Goal: Transaction & Acquisition: Purchase product/service

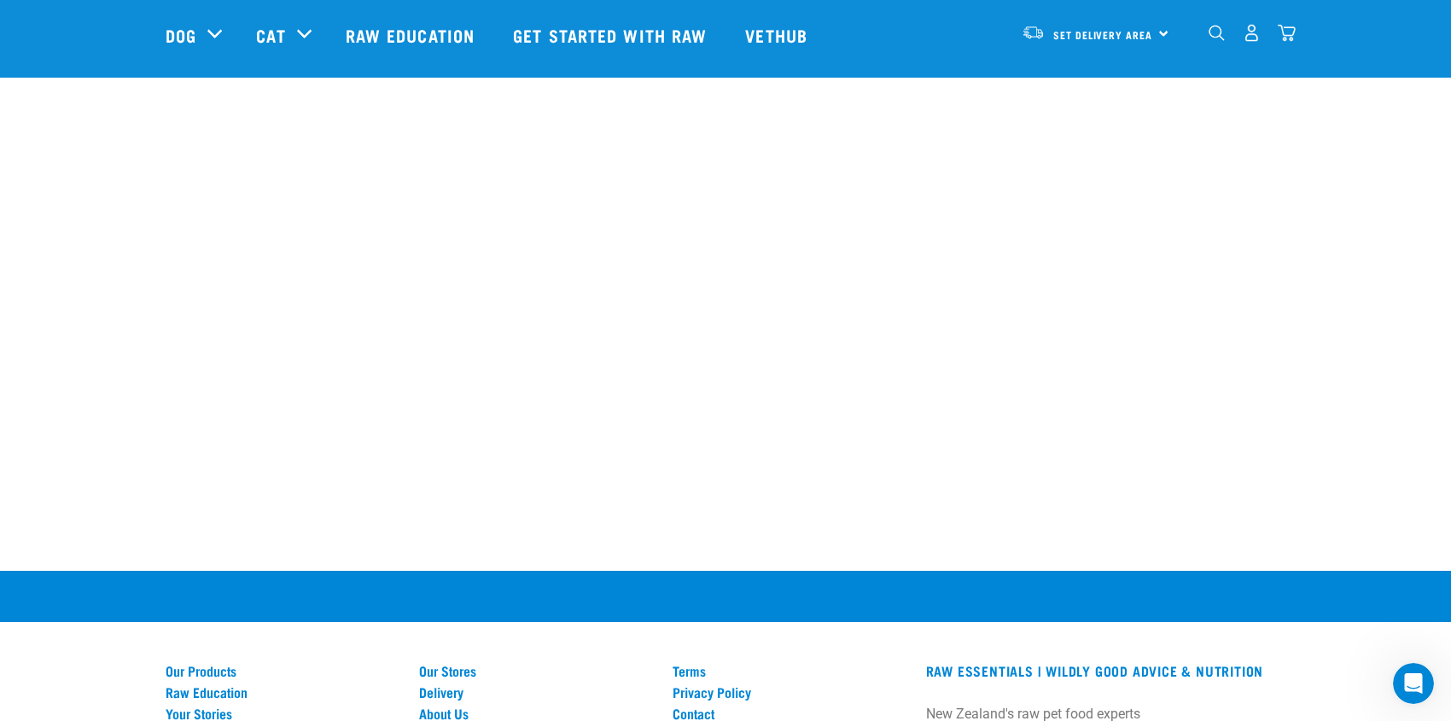
scroll to position [2562, 0]
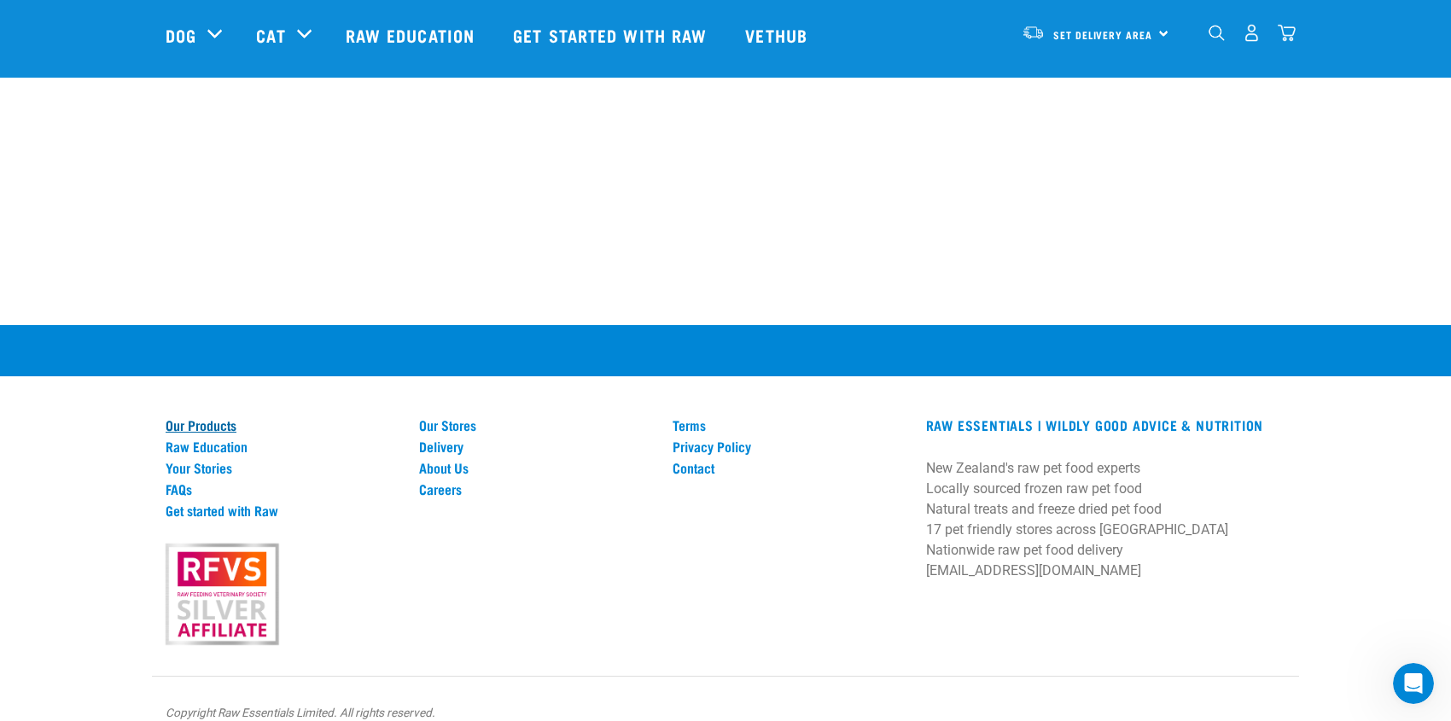
click at [209, 417] on link "Our Products" at bounding box center [282, 424] width 233 height 15
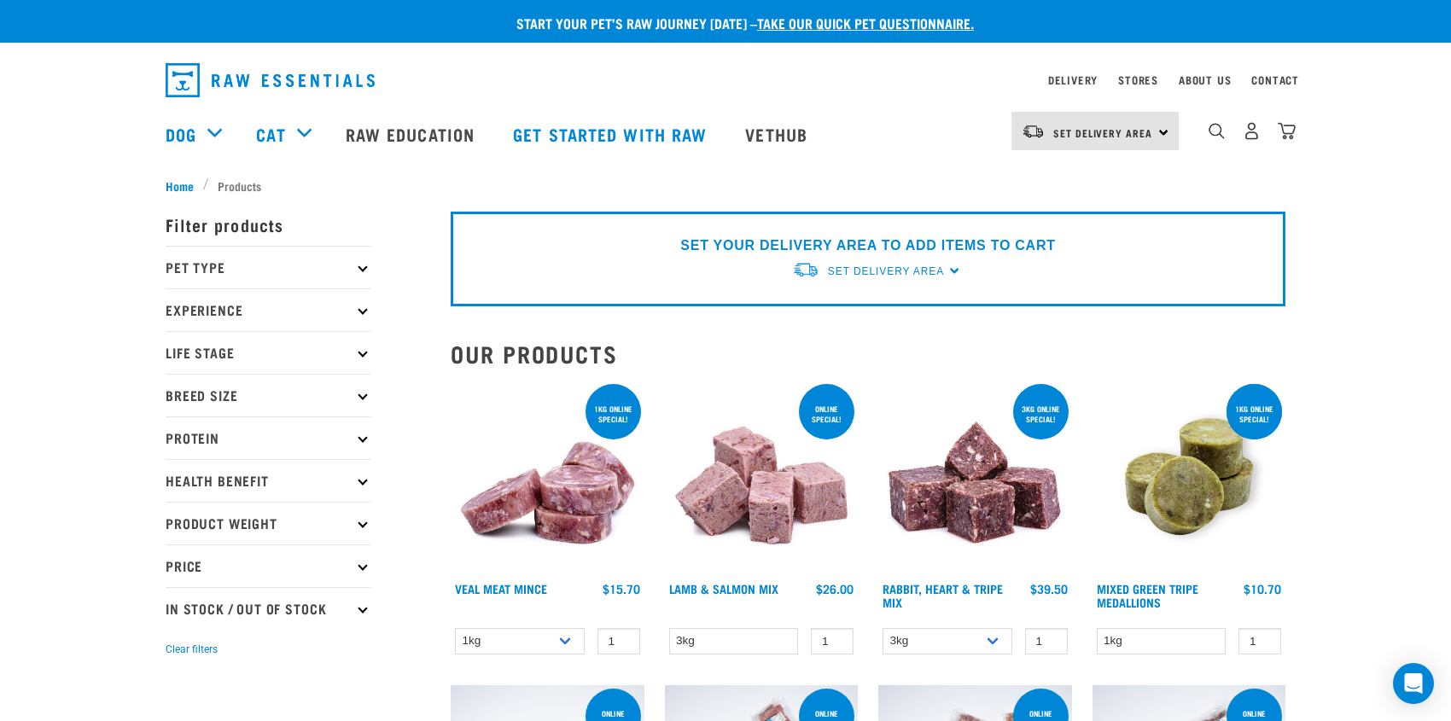
click at [365, 257] on p "Pet Type" at bounding box center [268, 267] width 205 height 43
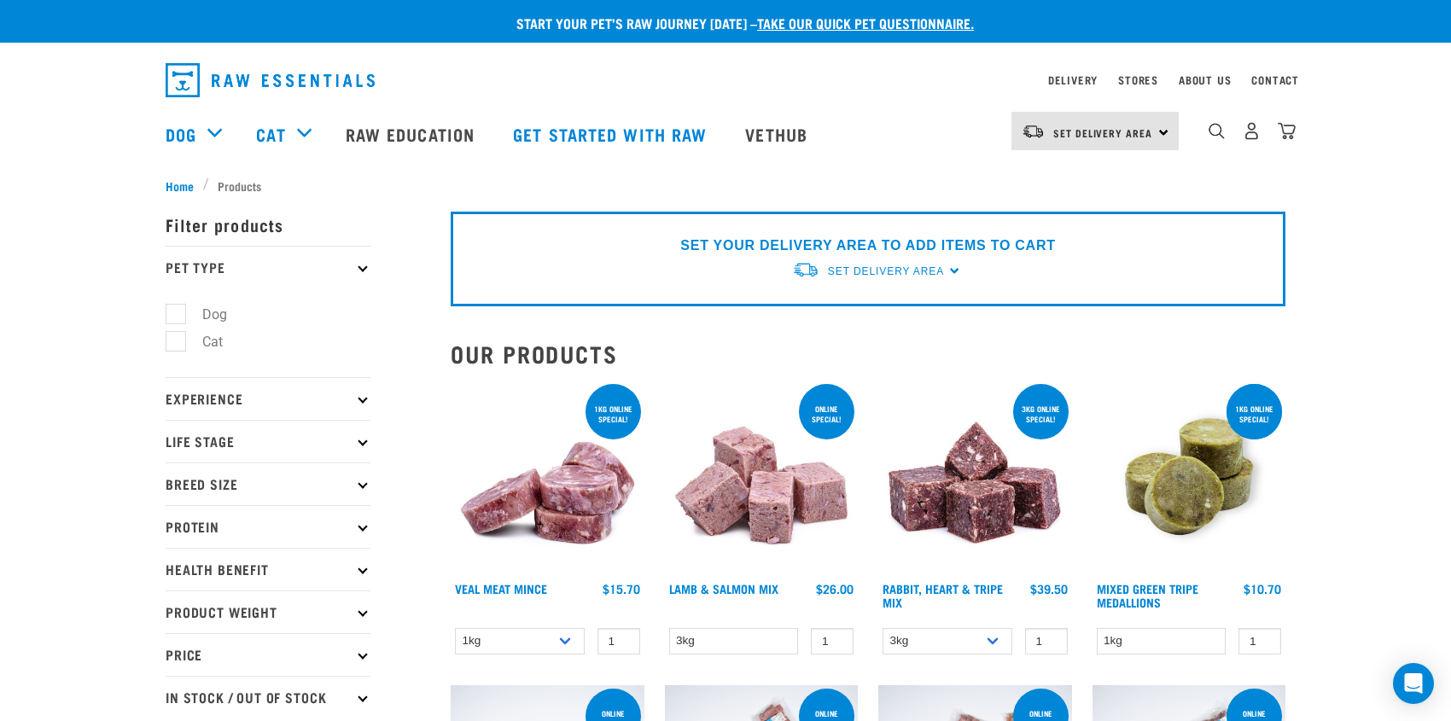
click at [178, 343] on label "Cat" at bounding box center [202, 341] width 55 height 21
click at [177, 343] on input "Cat" at bounding box center [171, 339] width 11 height 11
checkbox input "true"
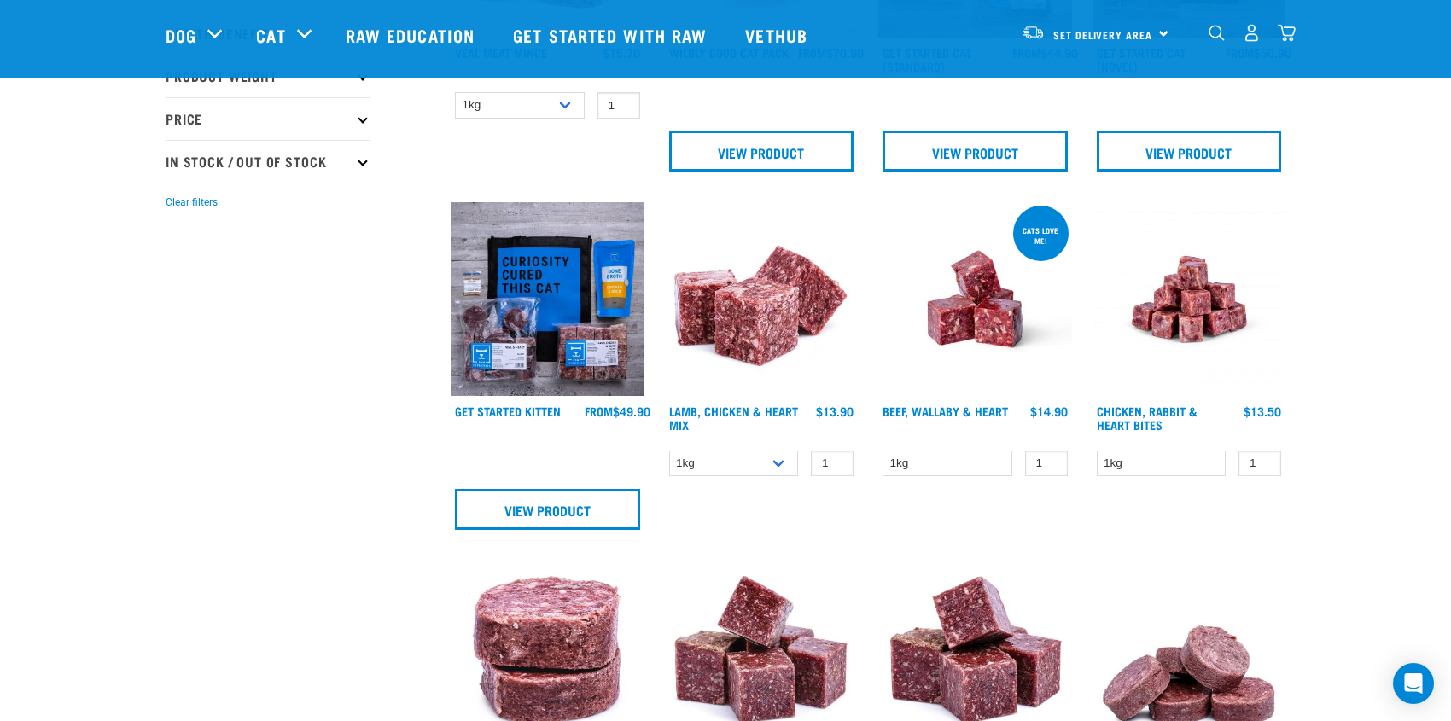
scroll to position [85, 0]
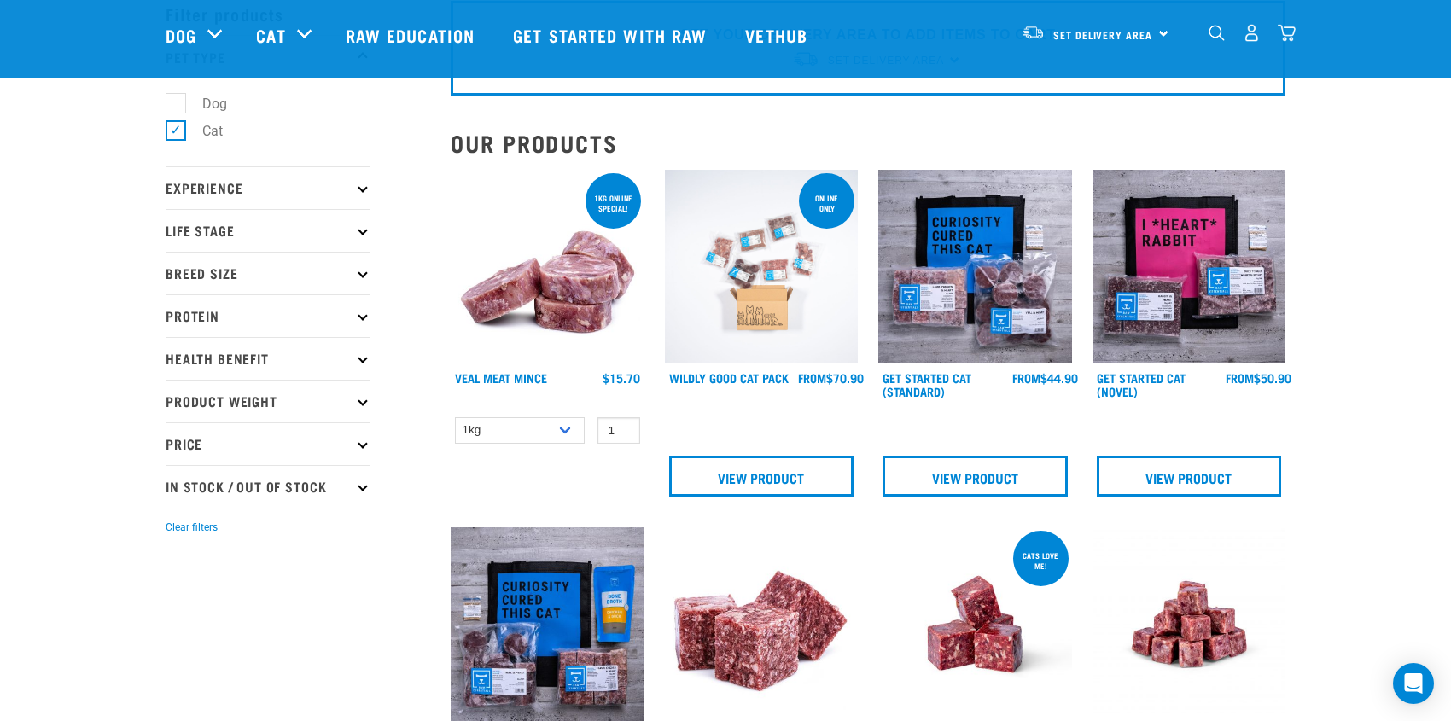
click at [362, 307] on p "Protein" at bounding box center [268, 316] width 205 height 43
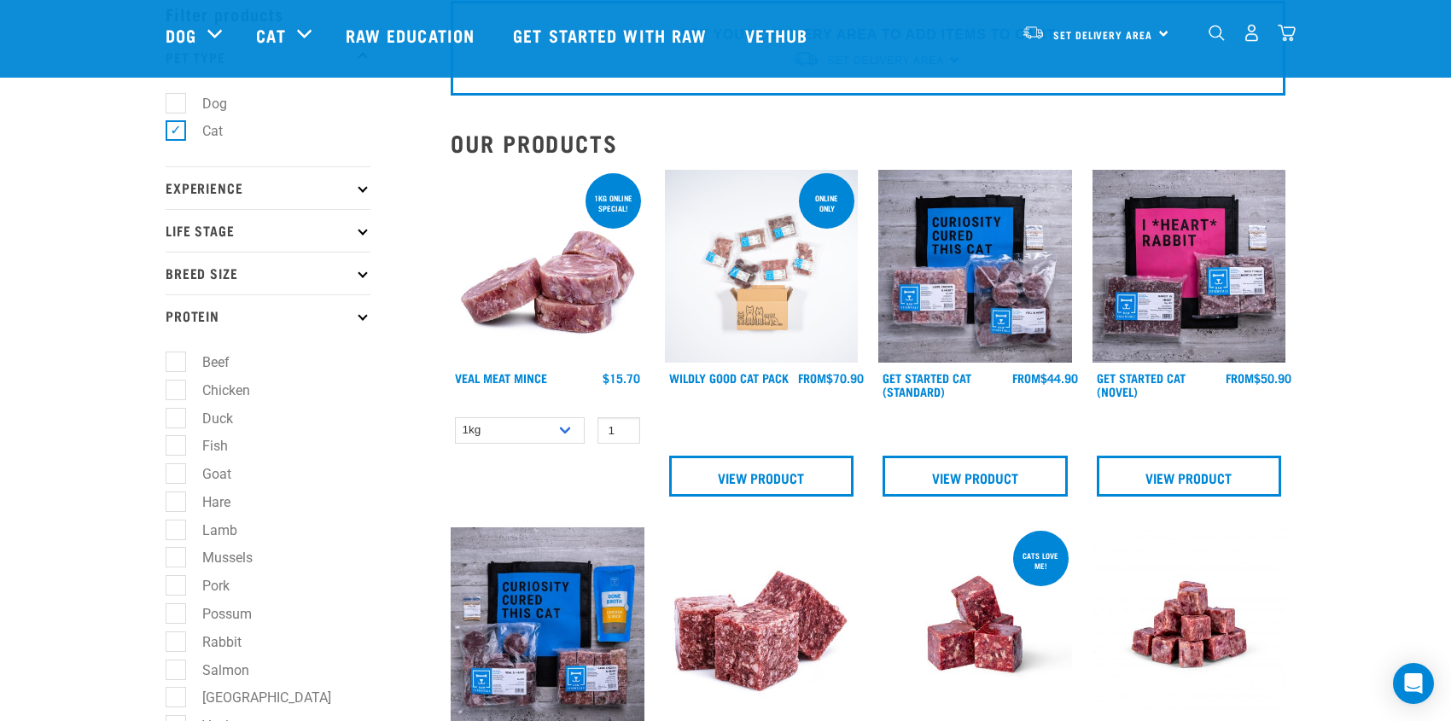
click at [178, 357] on label "Beef" at bounding box center [205, 362] width 61 height 21
click at [177, 357] on input "Beef" at bounding box center [171, 359] width 11 height 11
checkbox input "true"
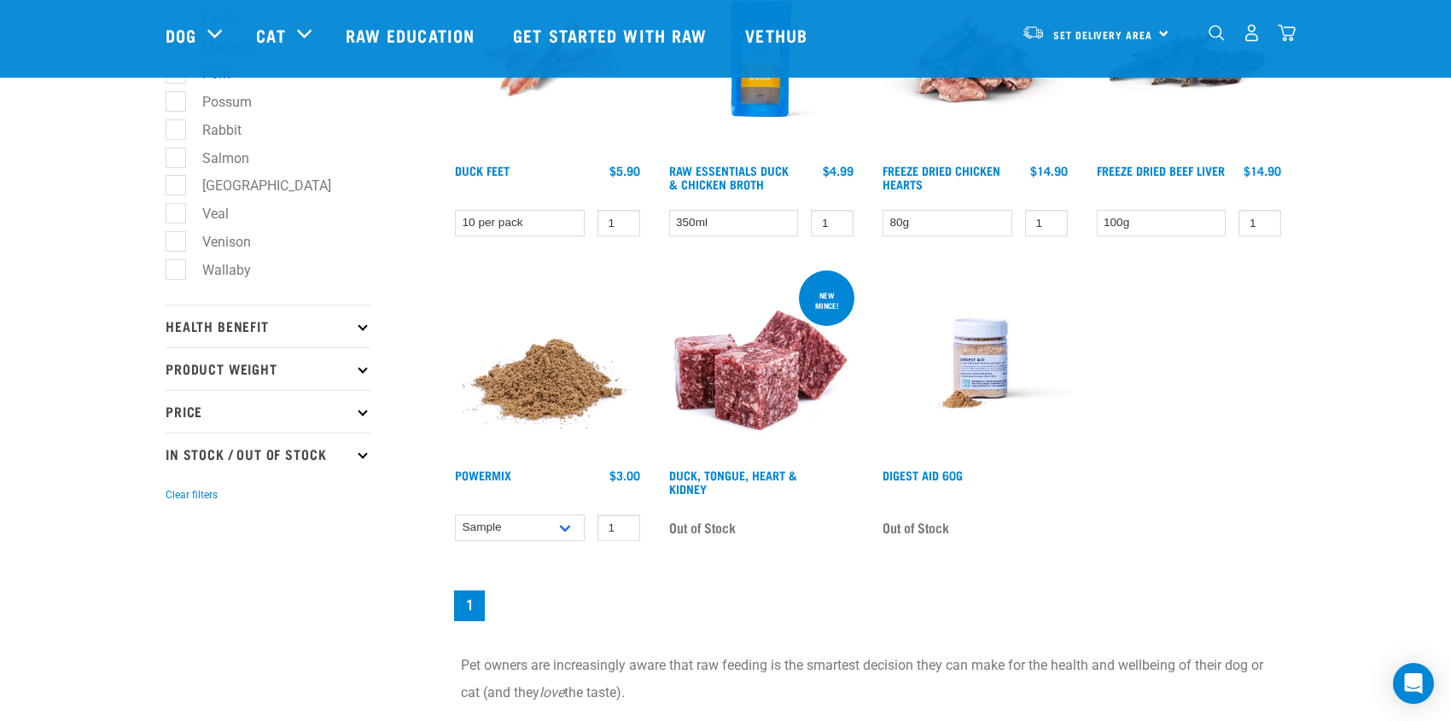
scroll to position [171, 0]
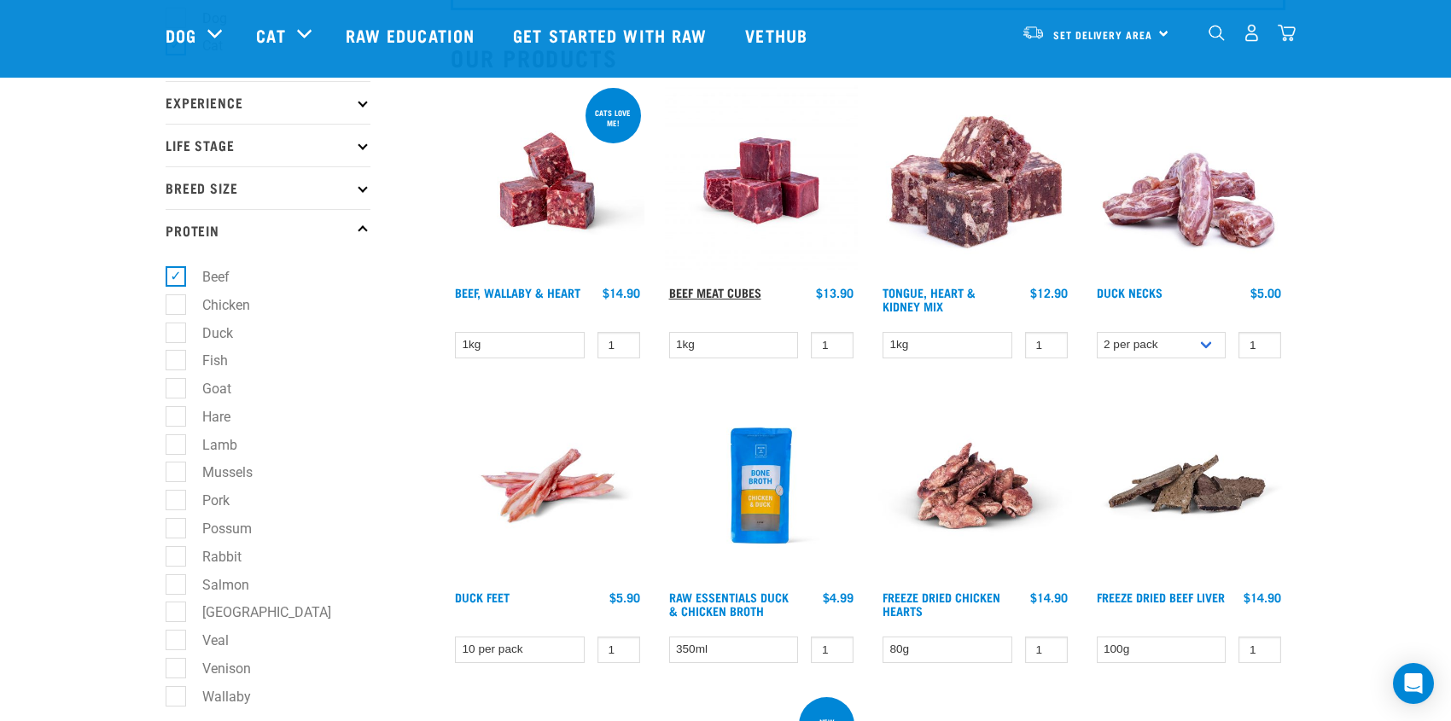
click at [721, 295] on link "Beef Meat Cubes" at bounding box center [715, 292] width 92 height 6
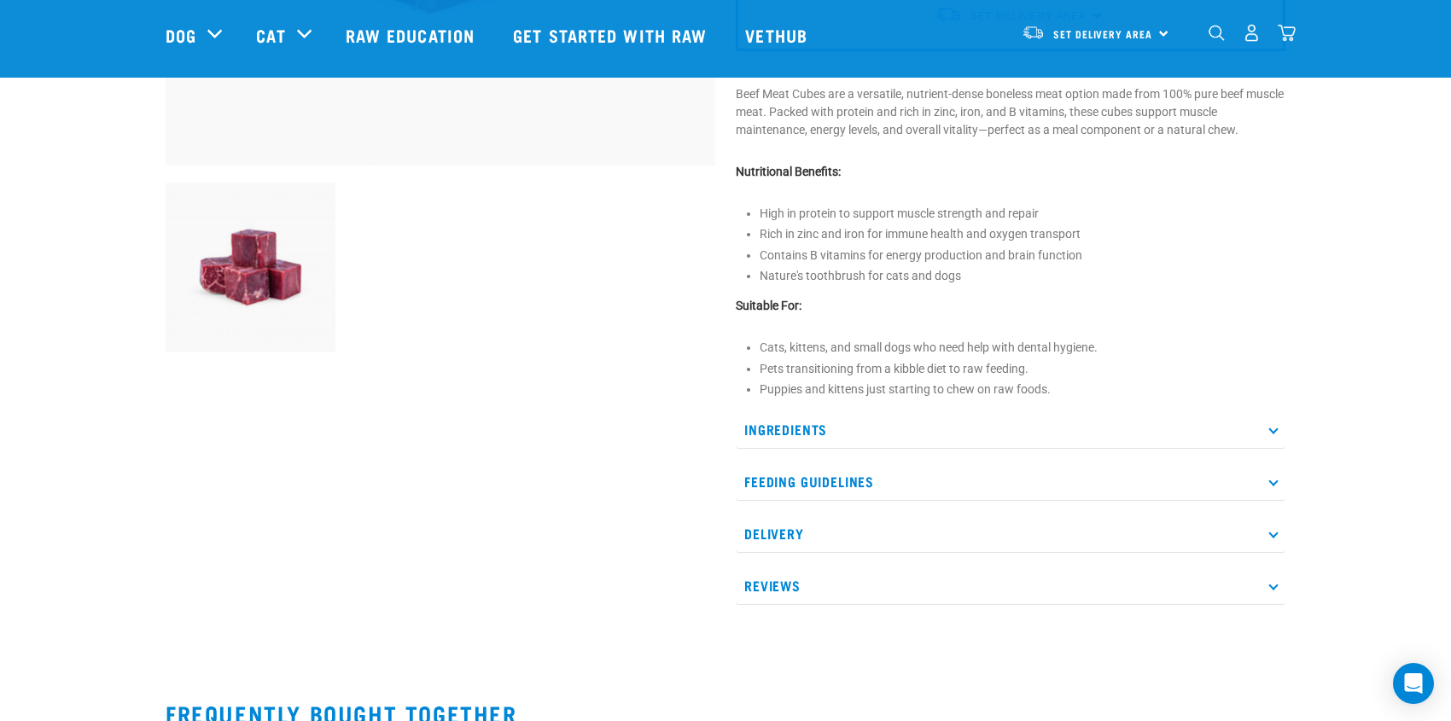
scroll to position [512, 0]
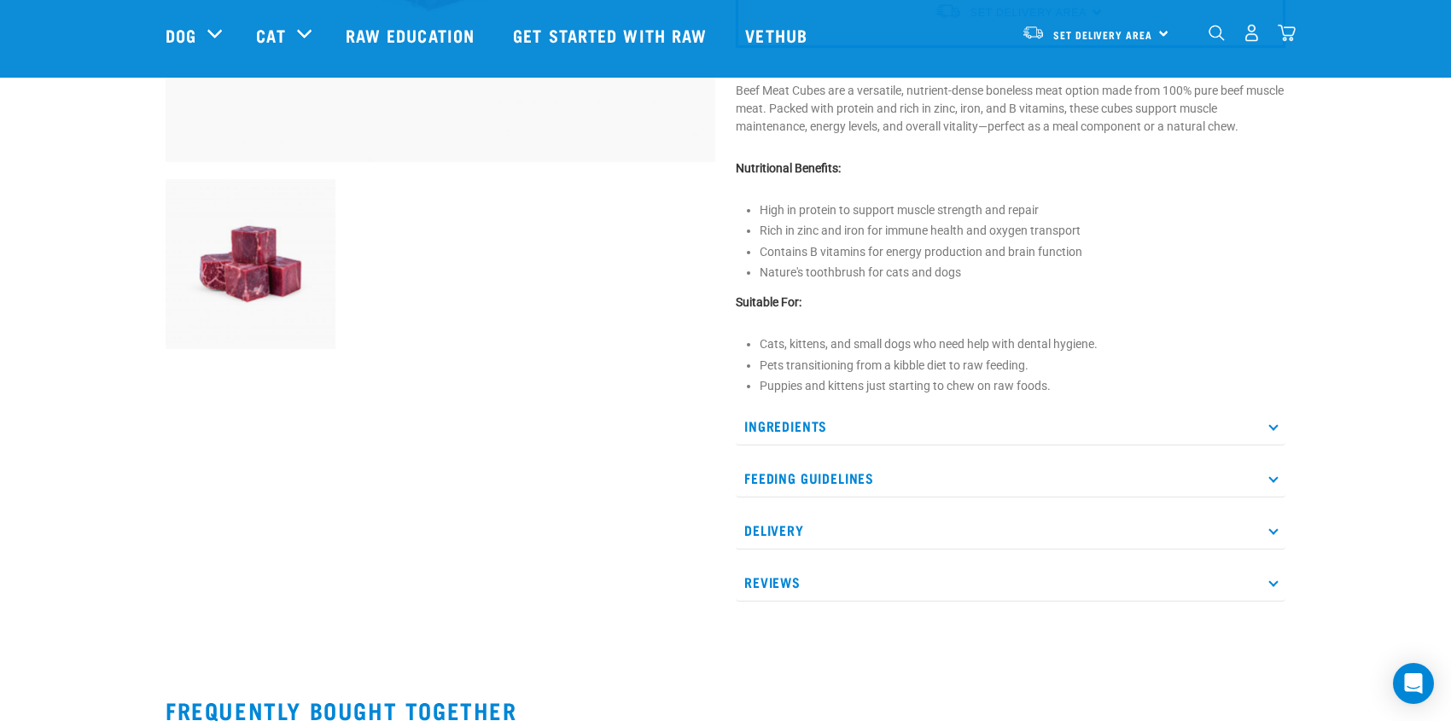
click at [1272, 475] on icon at bounding box center [1273, 478] width 9 height 9
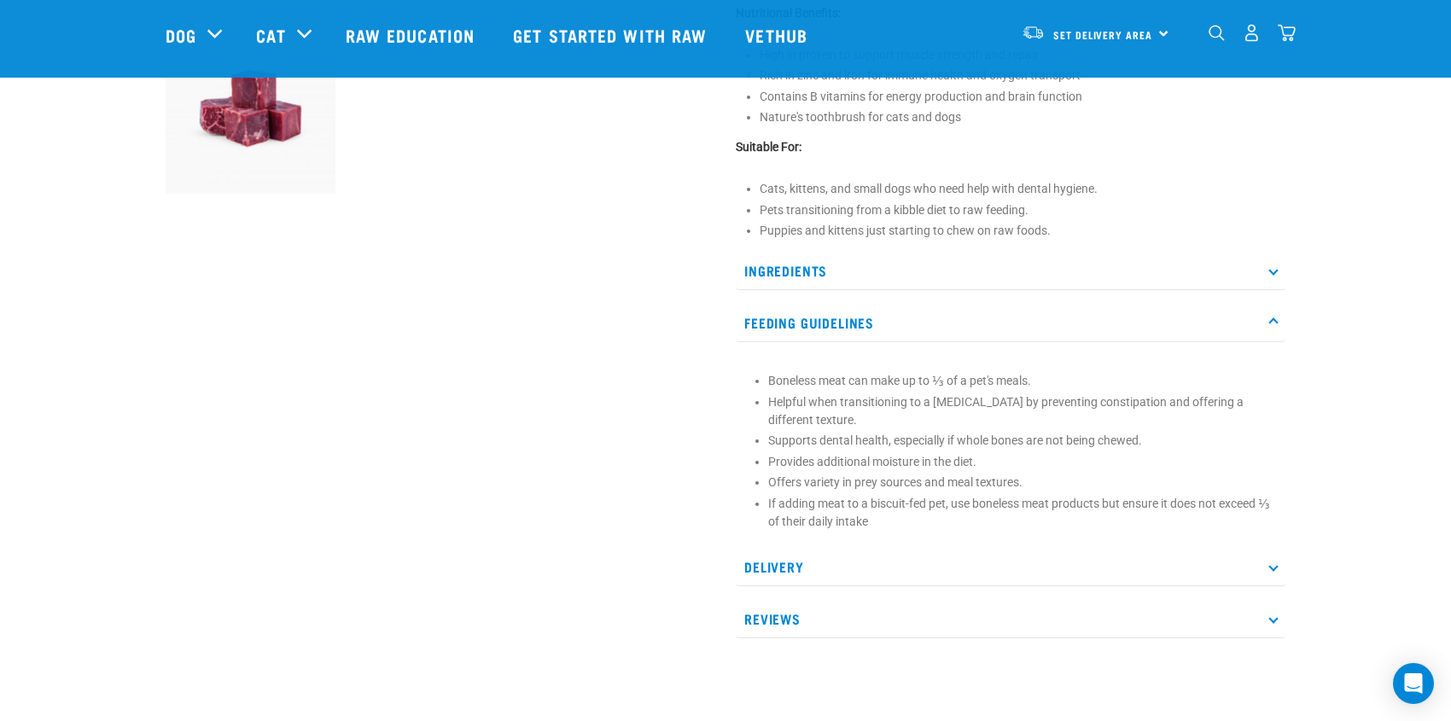
scroll to position [683, 0]
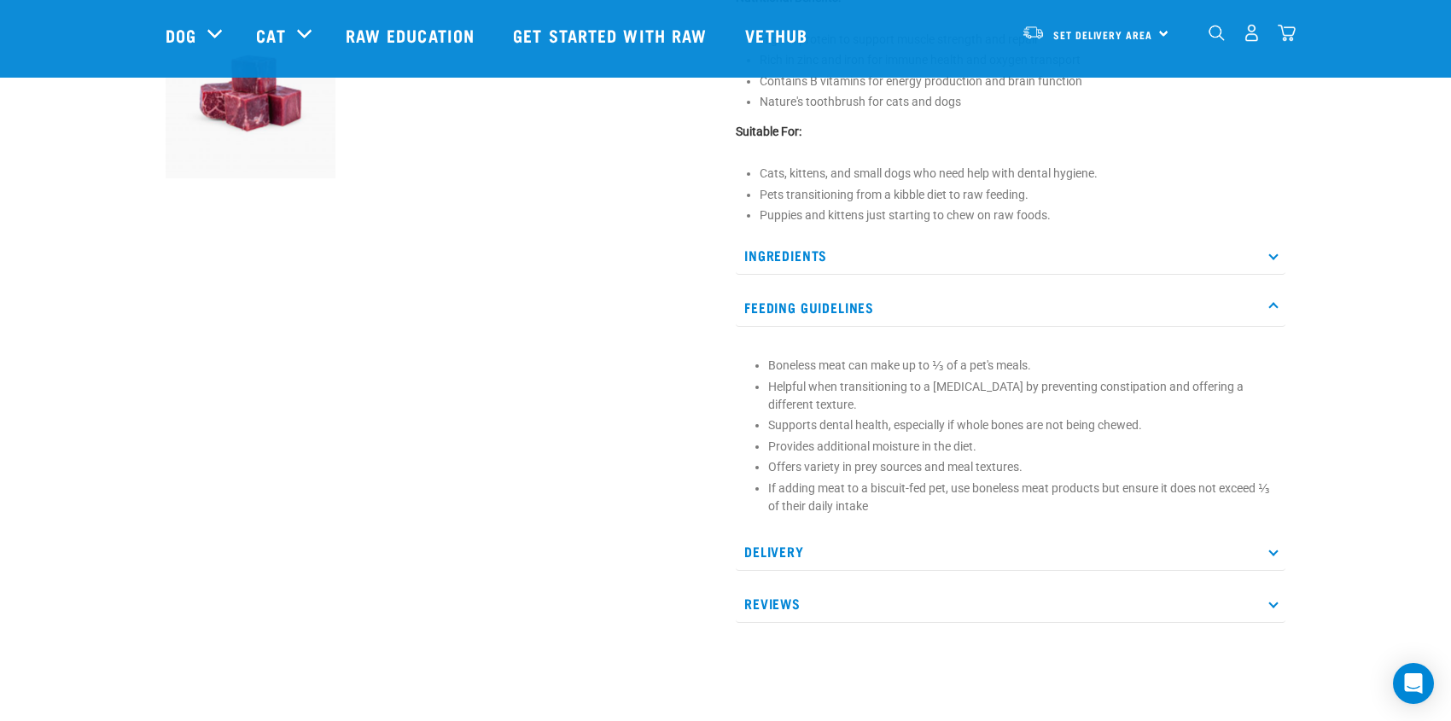
click at [1275, 548] on icon at bounding box center [1273, 550] width 9 height 9
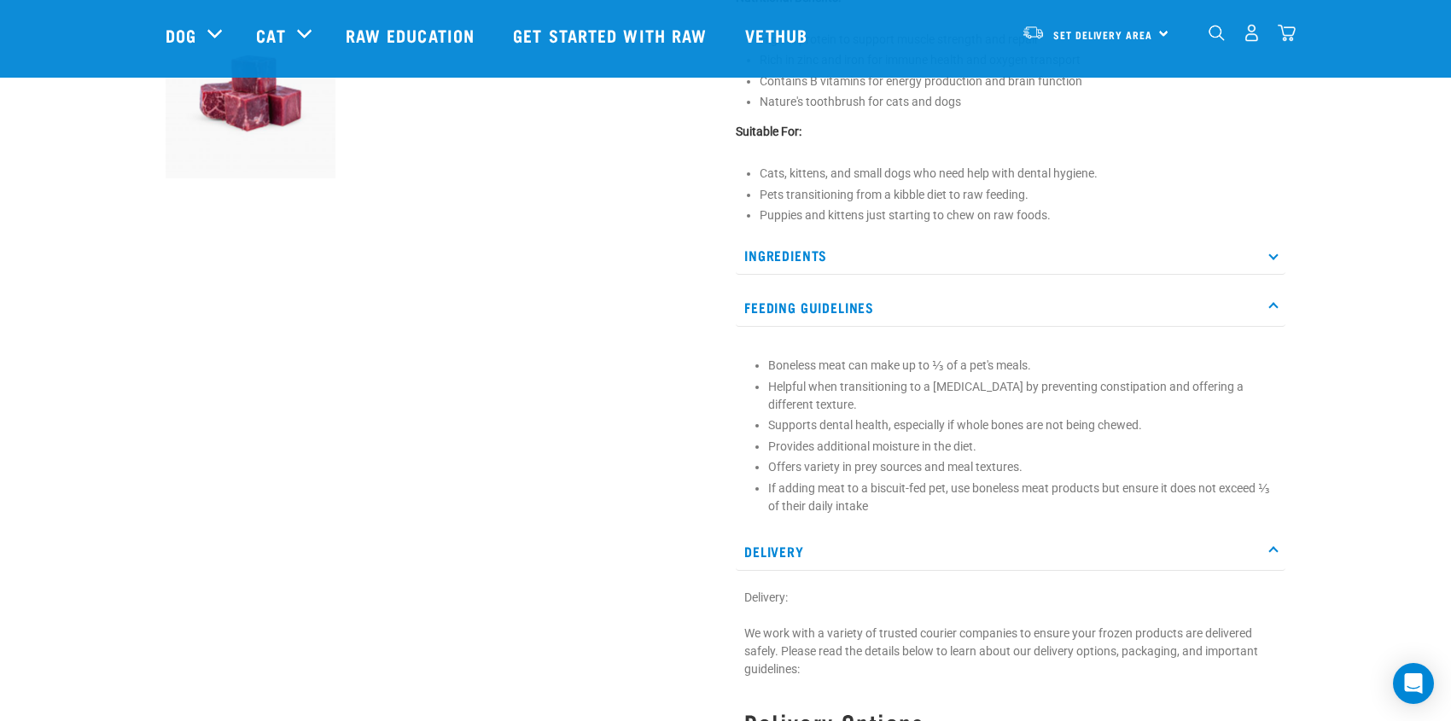
click at [1274, 255] on icon at bounding box center [1273, 255] width 9 height 9
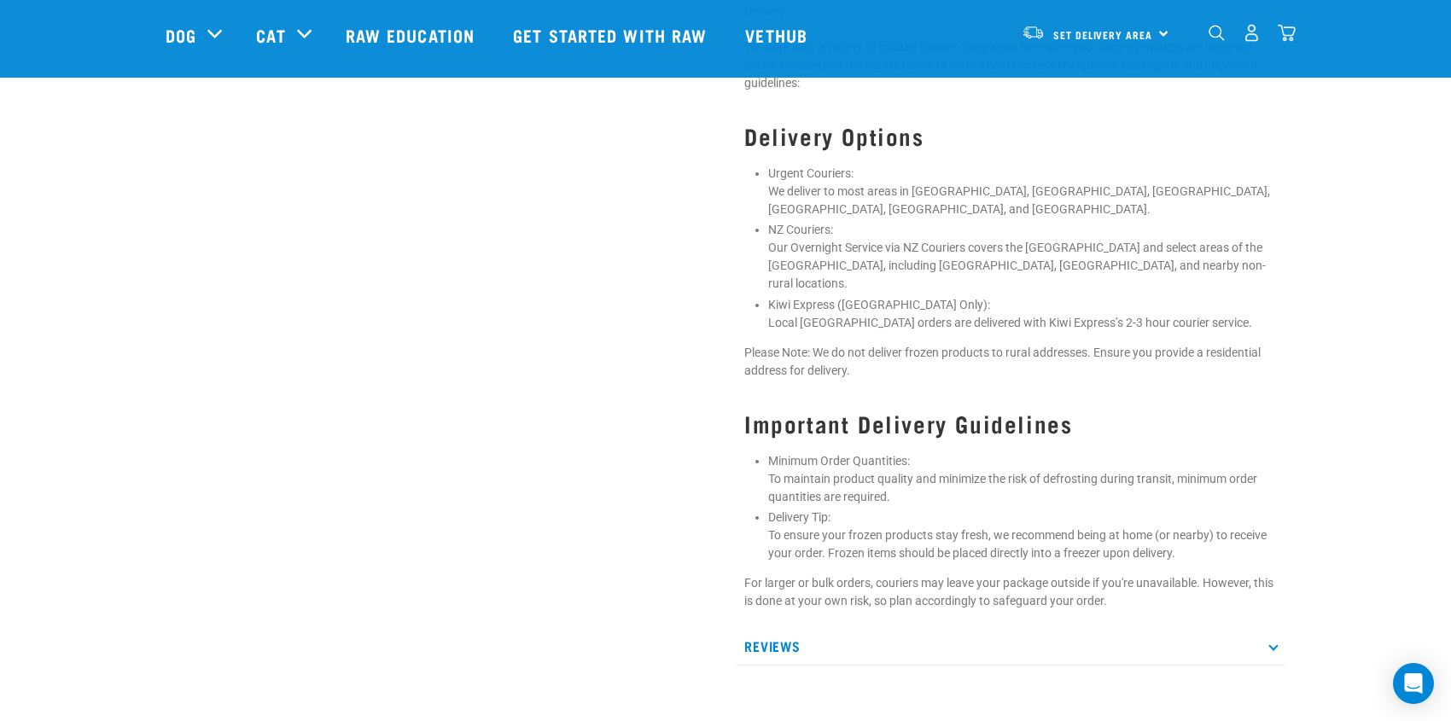
scroll to position [1366, 0]
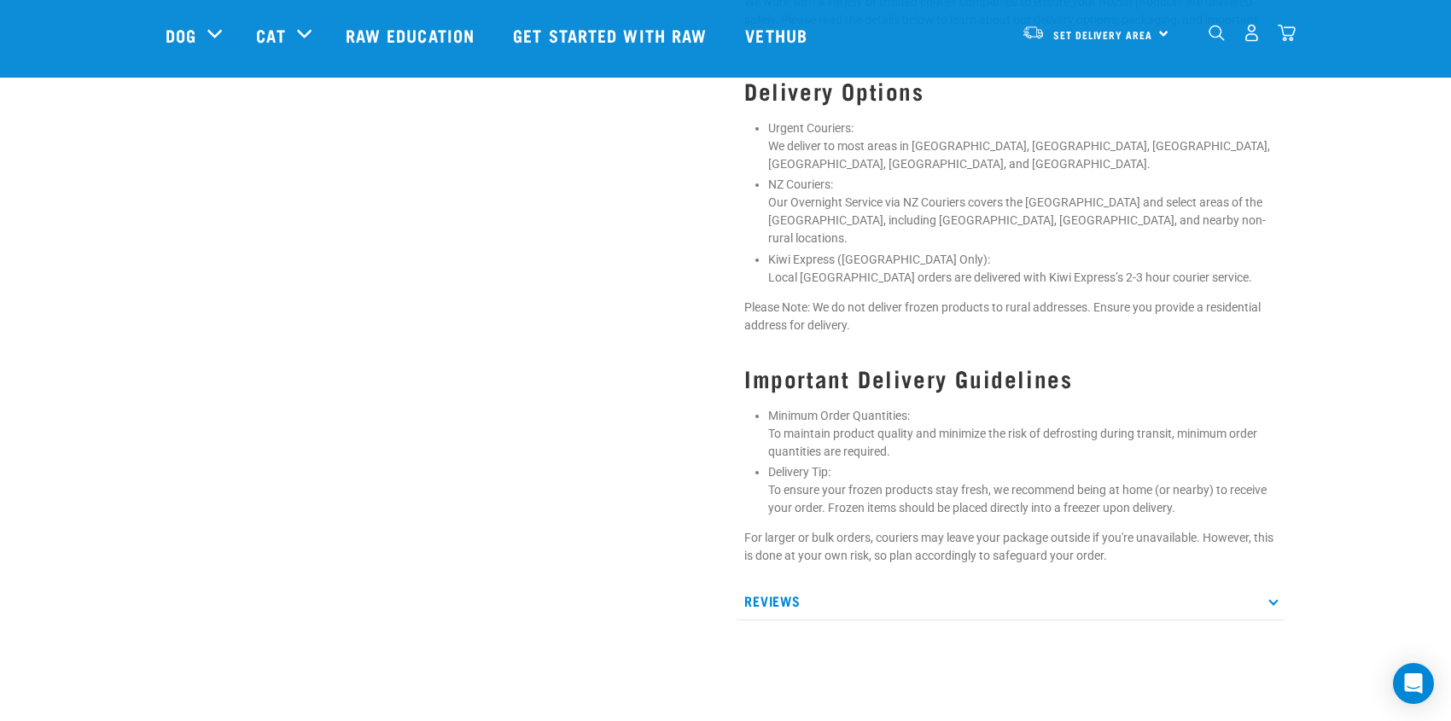
click at [1273, 597] on icon at bounding box center [1273, 601] width 9 height 9
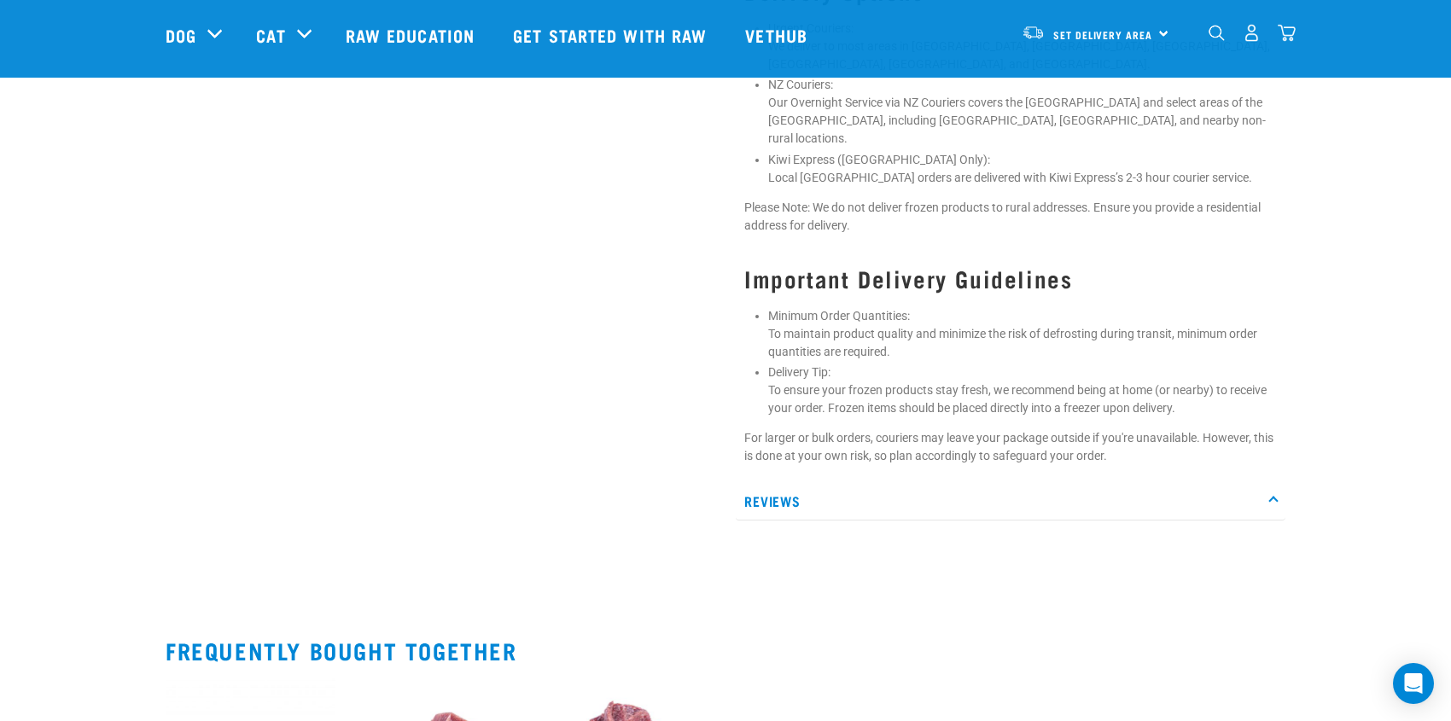
scroll to position [1707, 0]
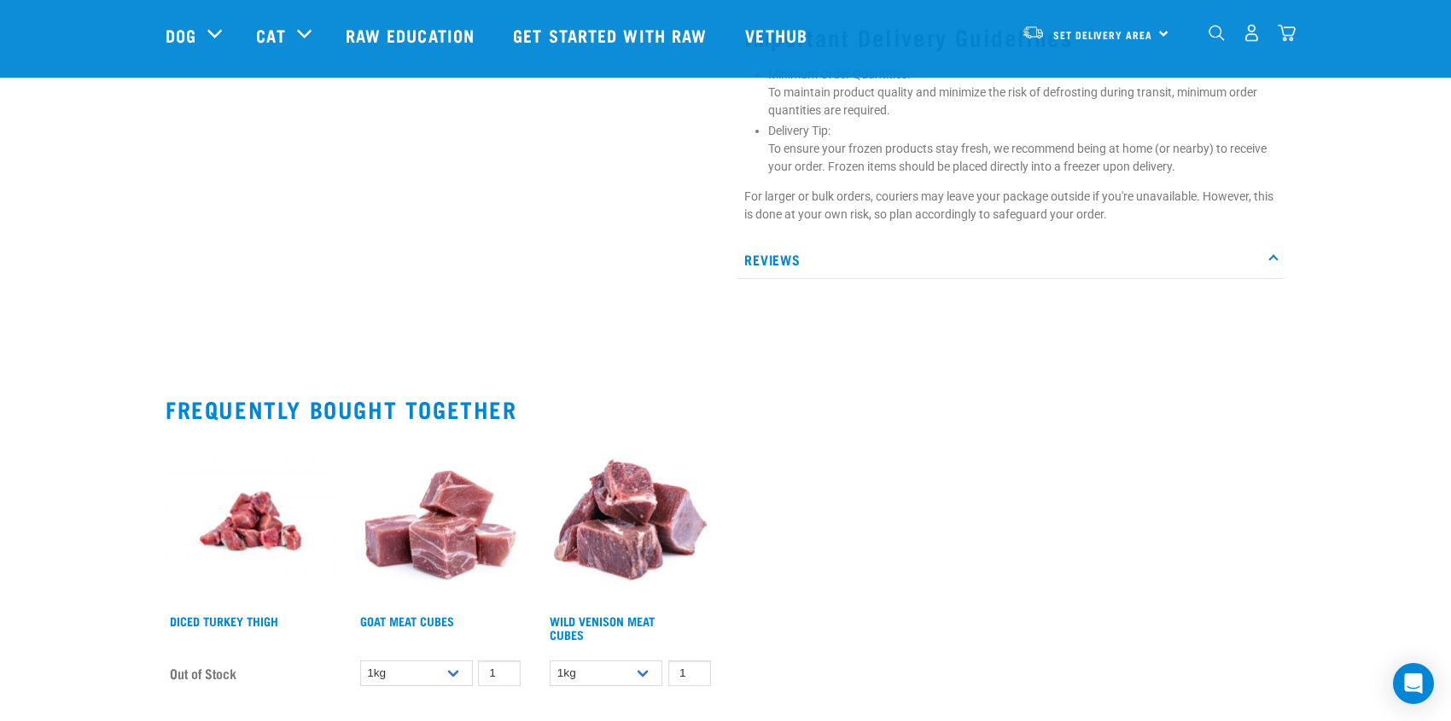
click at [786, 242] on p "Reviews" at bounding box center [1011, 260] width 550 height 38
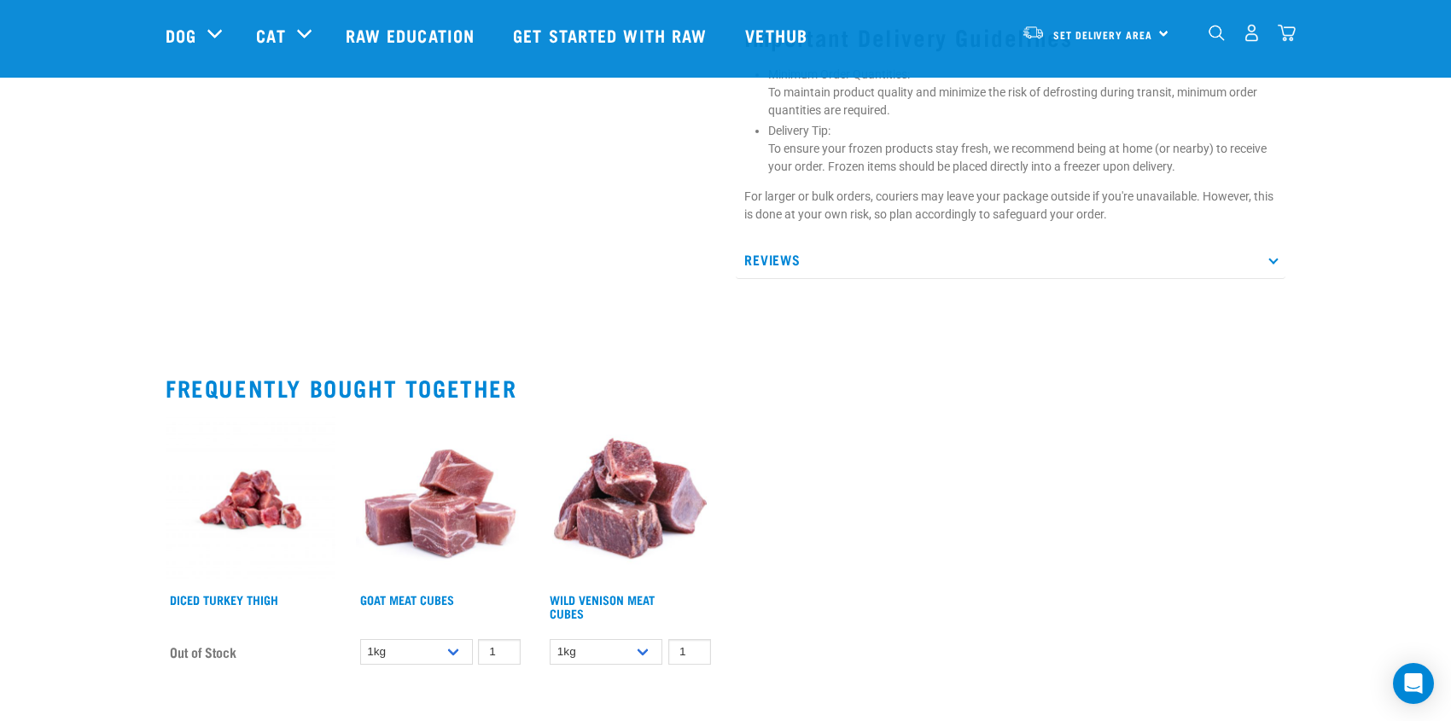
click at [786, 242] on p "Reviews" at bounding box center [1011, 260] width 550 height 38
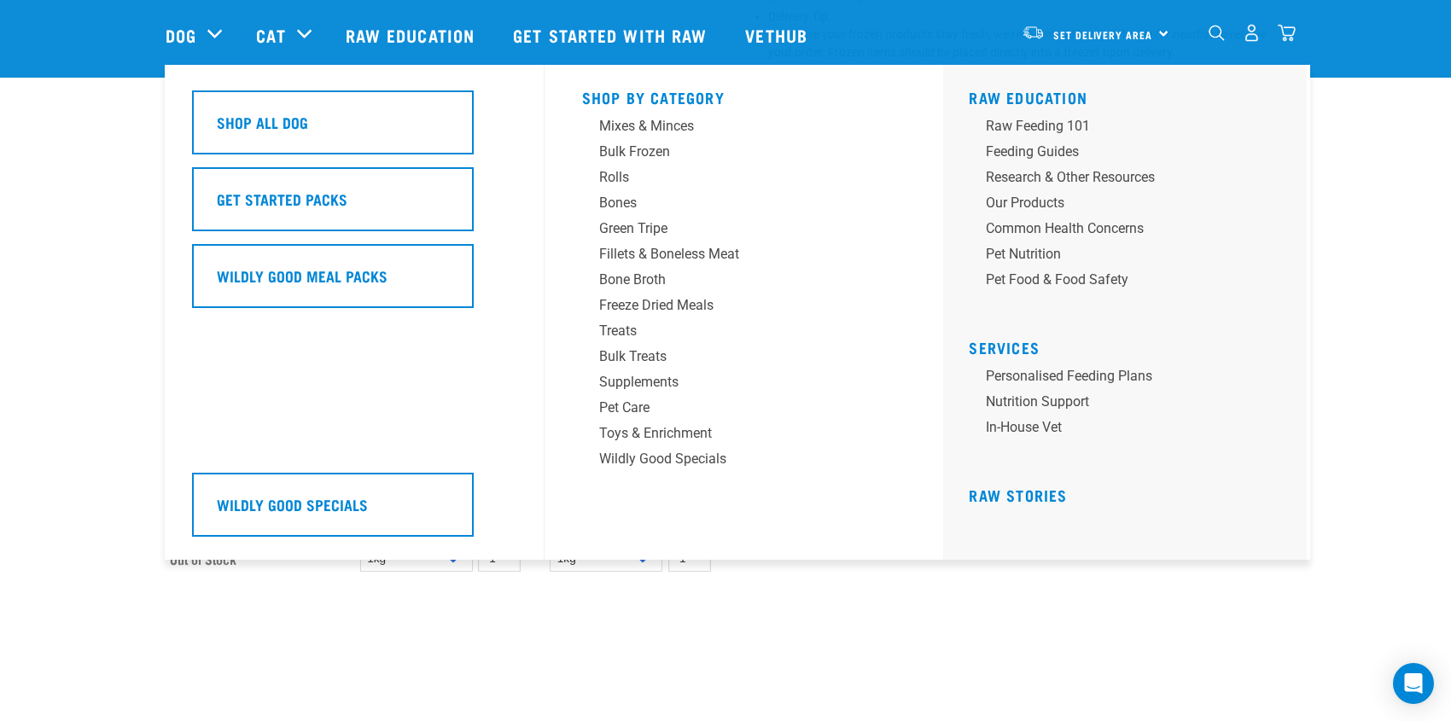
scroll to position [1697, 0]
